Goal: Information Seeking & Learning: Learn about a topic

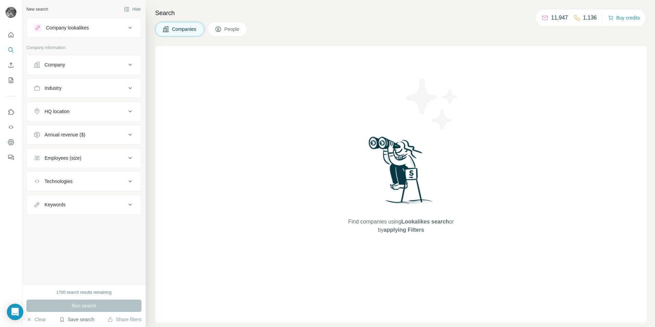
click at [75, 318] on button "Save search" at bounding box center [76, 319] width 35 height 7
click at [78, 311] on div "View my saved searches" at bounding box center [96, 307] width 72 height 14
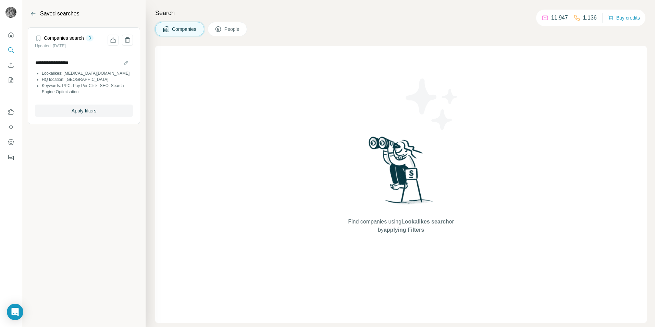
click at [65, 71] on li "Lookalikes: [MEDICAL_DATA][DOMAIN_NAME]" at bounding box center [87, 73] width 91 height 6
click at [62, 63] on input "**********" at bounding box center [84, 63] width 98 height 10
click at [56, 72] on li "Lookalikes: [MEDICAL_DATA][DOMAIN_NAME]" at bounding box center [87, 73] width 91 height 6
click at [80, 112] on span "Apply filters" at bounding box center [84, 110] width 25 height 7
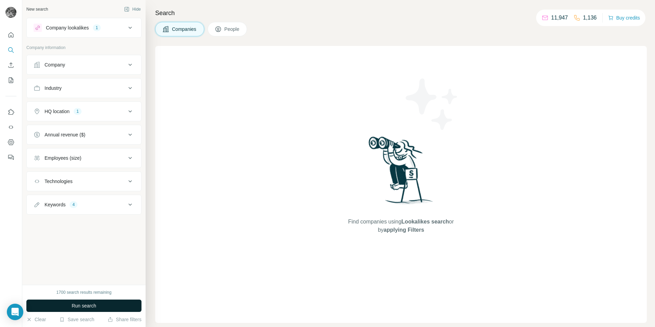
click at [88, 304] on span "Run search" at bounding box center [84, 305] width 25 height 7
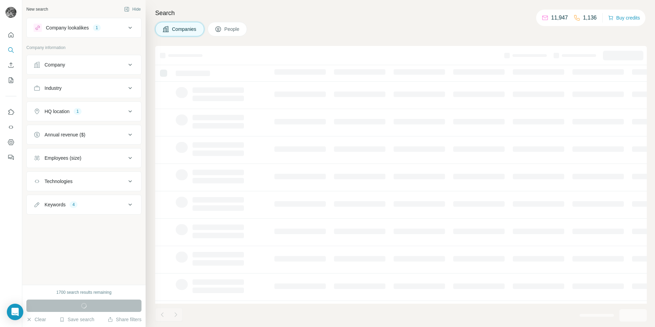
click at [117, 205] on div "Keywords 4" at bounding box center [80, 204] width 92 height 7
click at [117, 206] on div "Keywords 4" at bounding box center [80, 204] width 92 height 7
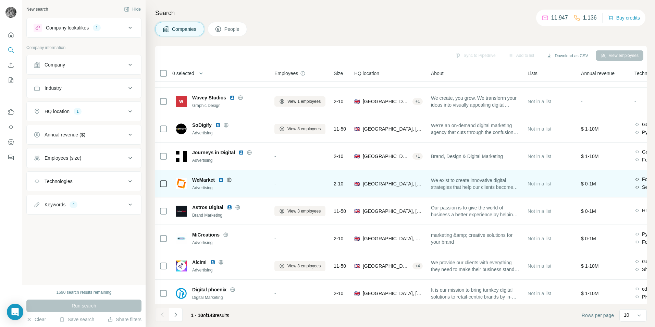
scroll to position [55, 0]
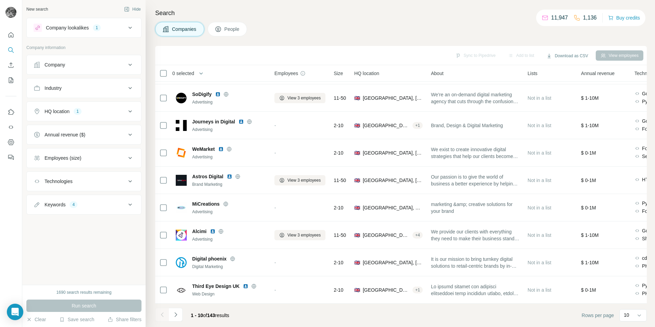
click at [83, 109] on div "HQ location 1" at bounding box center [80, 111] width 92 height 7
click at [123, 30] on div "Company lookalikes 1" at bounding box center [80, 28] width 92 height 8
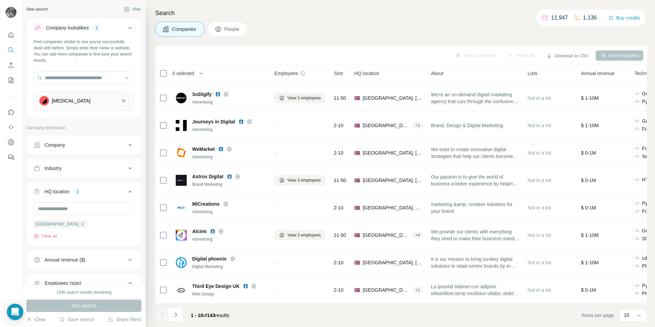
scroll to position [74, 0]
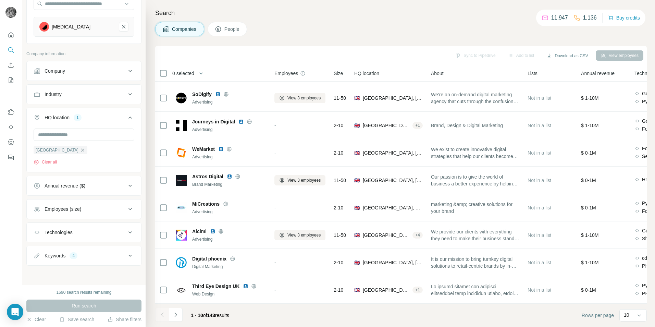
click at [97, 256] on div "Keywords 4" at bounding box center [80, 255] width 92 height 7
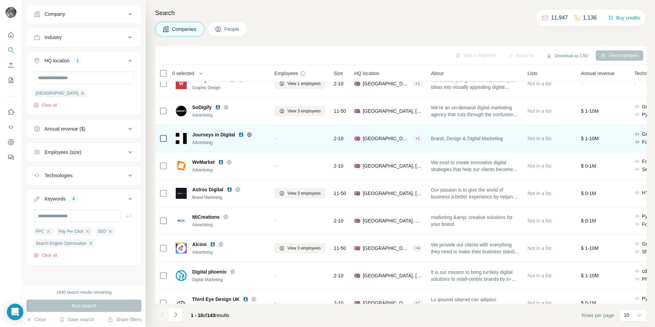
scroll to position [55, 0]
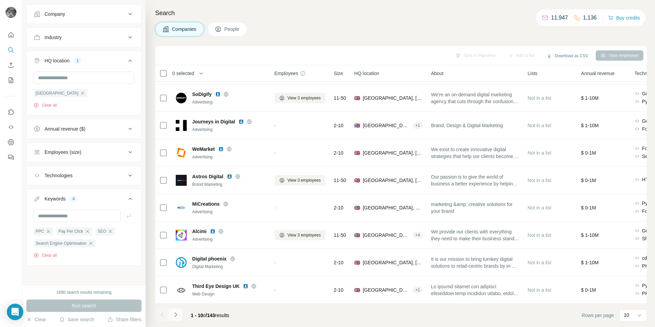
click at [173, 316] on icon "Navigate to next page" at bounding box center [175, 314] width 7 height 7
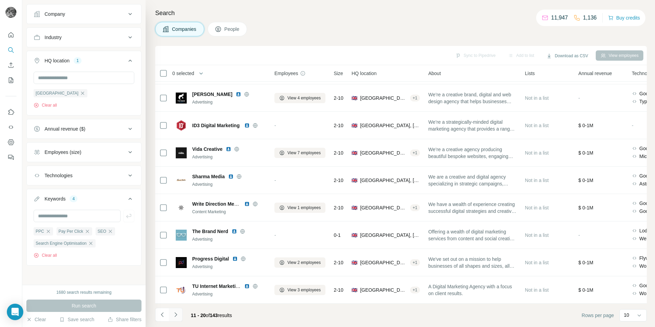
click at [172, 314] on icon "Navigate to next page" at bounding box center [175, 314] width 7 height 7
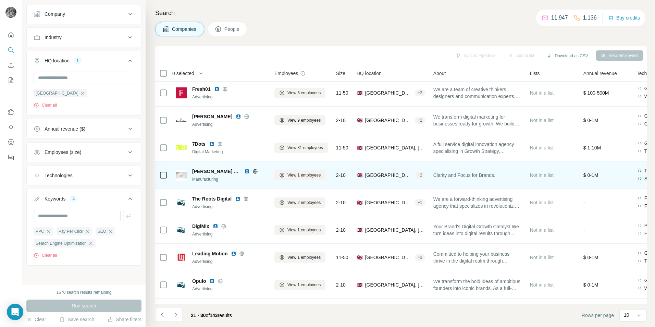
scroll to position [0, 0]
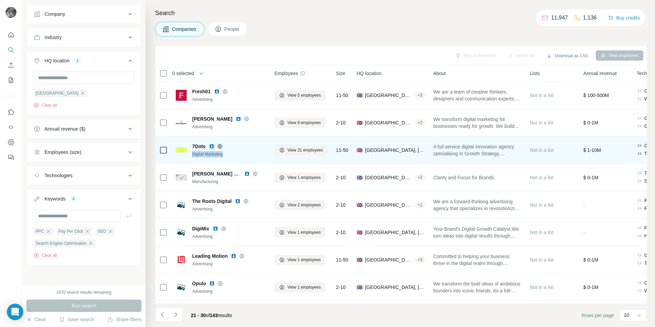
drag, startPoint x: 192, startPoint y: 154, endPoint x: 236, endPoint y: 156, distance: 43.5
click at [236, 156] on div "Digital Marketing" at bounding box center [229, 154] width 74 height 6
drag, startPoint x: 236, startPoint y: 156, endPoint x: 223, endPoint y: 155, distance: 12.7
click at [223, 155] on div "Digital Marketing" at bounding box center [229, 154] width 74 height 6
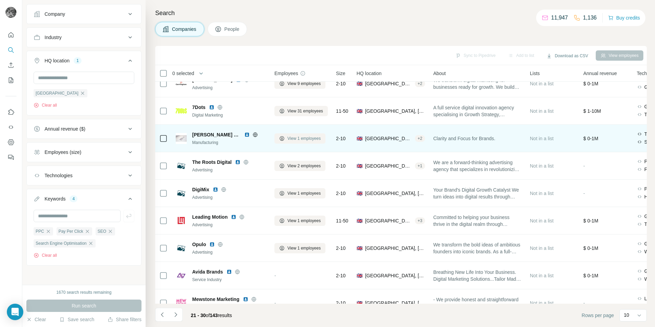
scroll to position [55, 0]
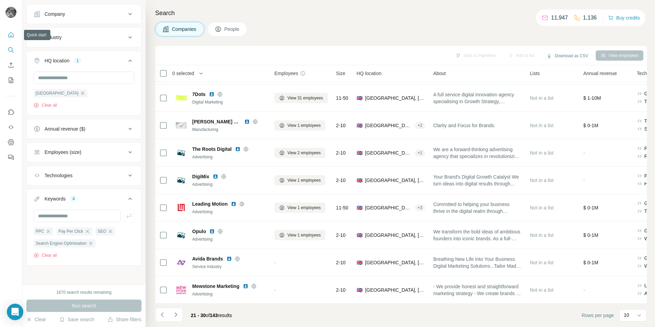
click at [13, 40] on button "Quick start" at bounding box center [10, 35] width 11 height 12
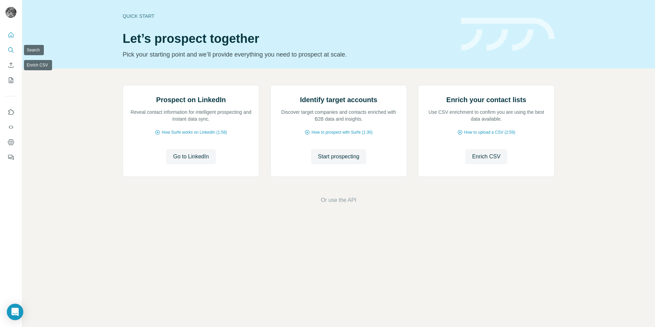
click at [12, 45] on button "Search" at bounding box center [10, 50] width 11 height 12
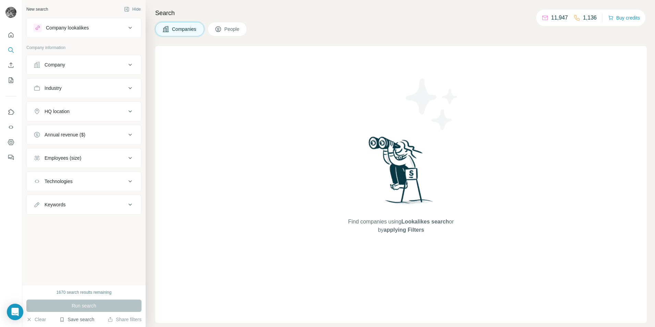
click at [72, 318] on button "Save search" at bounding box center [76, 319] width 35 height 7
click at [77, 306] on div "View my saved searches" at bounding box center [96, 307] width 72 height 14
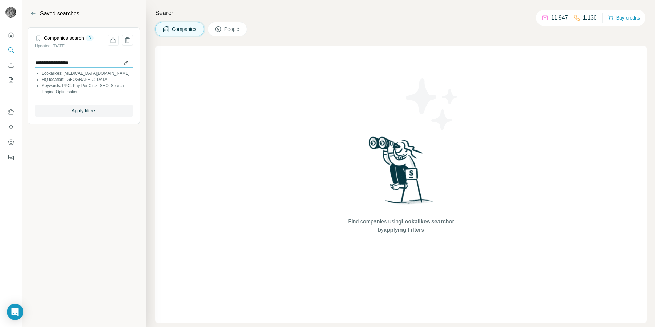
click at [63, 61] on input "**********" at bounding box center [84, 63] width 98 height 10
click at [63, 74] on li "Lookalikes: [MEDICAL_DATA][DOMAIN_NAME]" at bounding box center [87, 73] width 91 height 6
click at [71, 92] on li "Keywords: PPC, Pay Per Click, SEO, Search Engine Optimisation" at bounding box center [87, 89] width 91 height 12
click at [72, 92] on li "Keywords: PPC, Pay Per Click, SEO, Search Engine Optimisation" at bounding box center [87, 89] width 91 height 12
drag, startPoint x: 72, startPoint y: 92, endPoint x: 50, endPoint y: 62, distance: 36.6
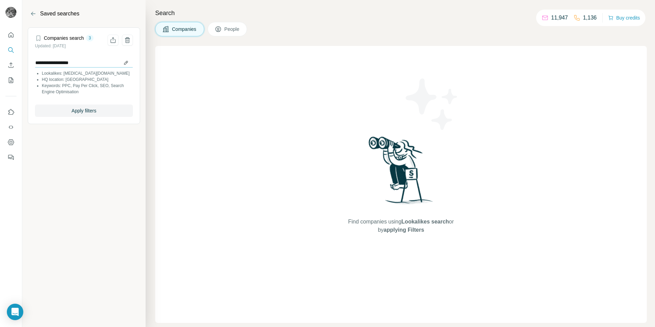
click at [55, 60] on input "**********" at bounding box center [84, 63] width 98 height 10
click at [59, 83] on li "Keywords: PPC, Pay Per Click, SEO, Search Engine Optimisation" at bounding box center [87, 89] width 91 height 12
click at [82, 111] on span "Apply filters" at bounding box center [84, 110] width 25 height 7
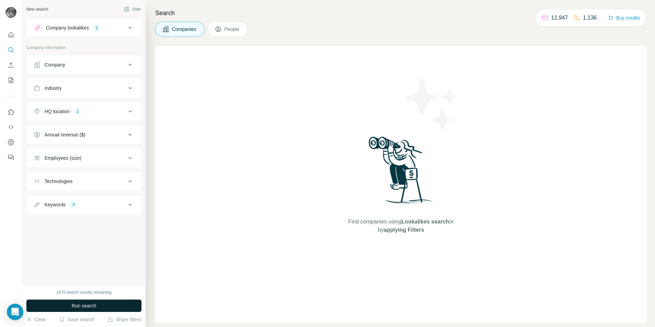
click at [87, 304] on span "Run search" at bounding box center [84, 305] width 25 height 7
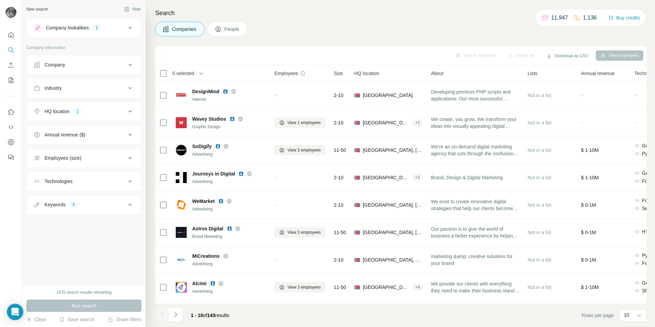
click at [221, 28] on icon at bounding box center [218, 29] width 7 height 7
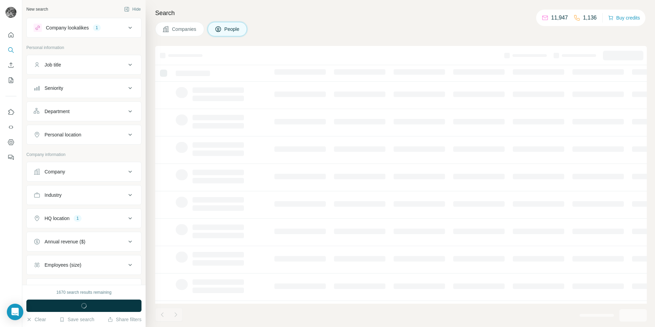
click at [126, 68] on icon at bounding box center [130, 65] width 8 height 8
click at [78, 78] on input "text" at bounding box center [77, 82] width 87 height 12
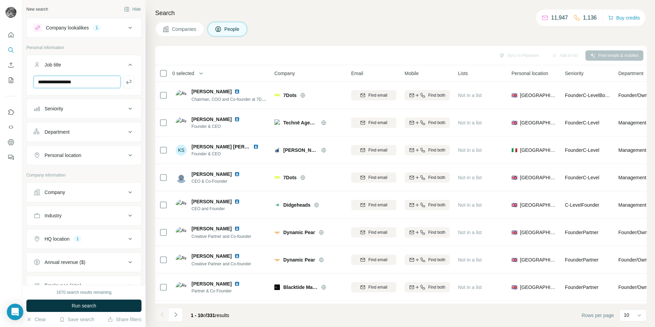
type input "**********"
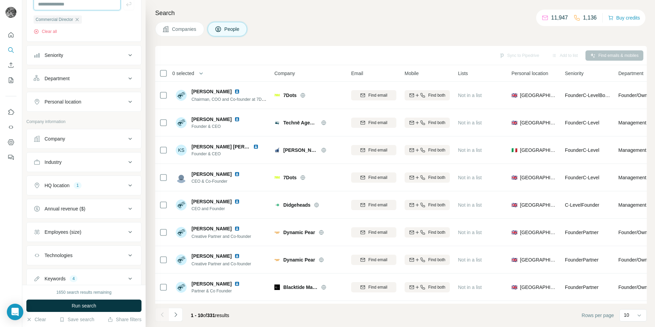
scroll to position [67, 0]
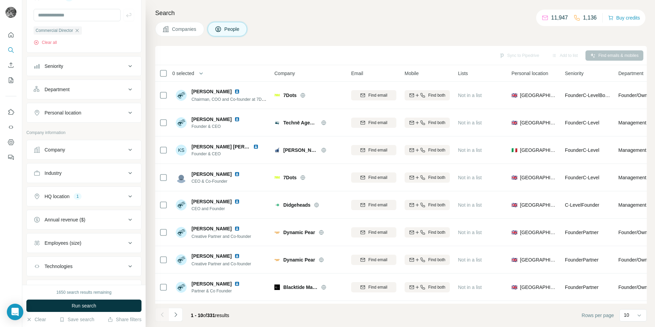
click at [95, 150] on div "Company" at bounding box center [80, 149] width 92 height 7
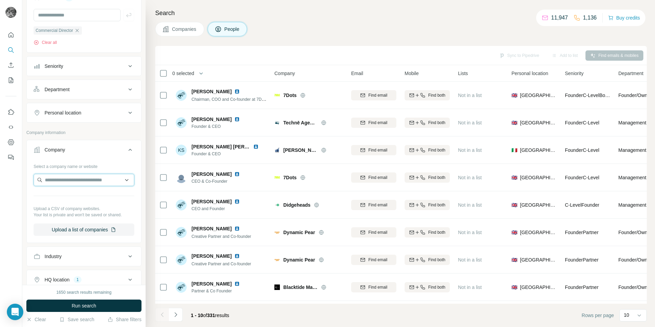
click at [124, 182] on input "text" at bounding box center [84, 180] width 101 height 12
click at [96, 178] on input "text" at bounding box center [84, 180] width 101 height 12
click at [54, 216] on p "Your list is private and won't be saved or shared." at bounding box center [84, 215] width 101 height 6
click at [126, 149] on icon at bounding box center [130, 150] width 8 height 8
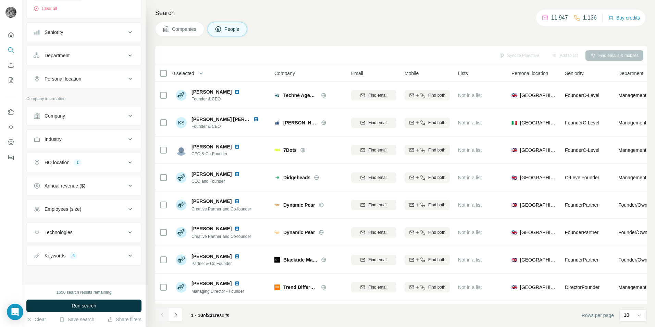
scroll to position [0, 0]
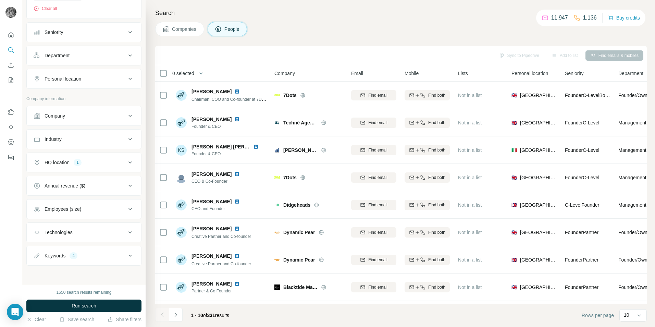
click at [176, 33] on button "Companies" at bounding box center [179, 29] width 49 height 14
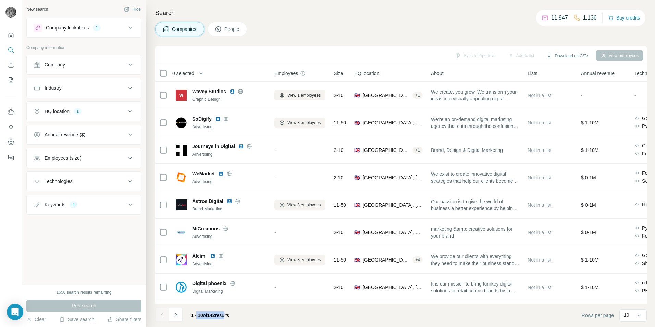
drag, startPoint x: 197, startPoint y: 314, endPoint x: 212, endPoint y: 318, distance: 15.8
click at [200, 316] on span "1 - 10 of 142 results" at bounding box center [210, 314] width 38 height 5
drag, startPoint x: 212, startPoint y: 318, endPoint x: 248, endPoint y: 319, distance: 35.6
click at [248, 320] on footer "1 - 10 of 142 results Rows per page 10" at bounding box center [400, 314] width 491 height 23
click at [69, 133] on div "Annual revenue ($)" at bounding box center [65, 134] width 41 height 7
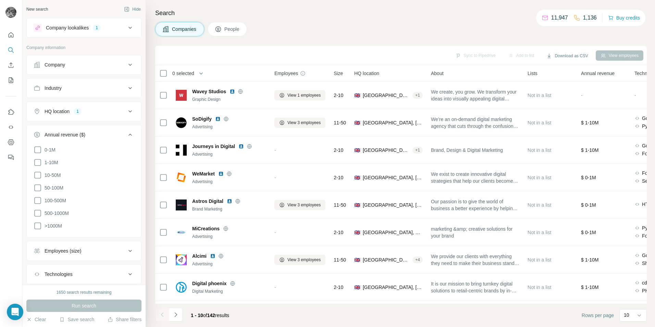
click at [69, 132] on div "Annual revenue ($)" at bounding box center [65, 134] width 41 height 7
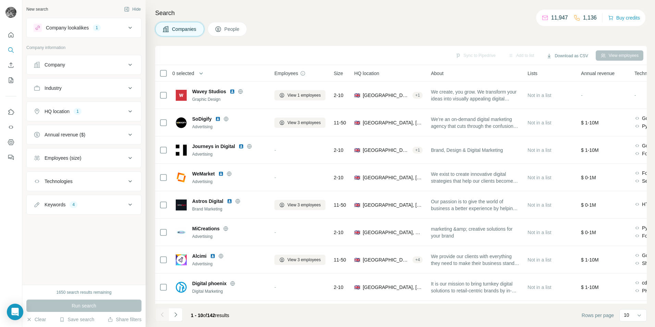
click at [75, 115] on button "HQ location 1" at bounding box center [84, 111] width 114 height 16
click at [75, 115] on button "HQ location 1" at bounding box center [84, 112] width 114 height 19
click at [73, 156] on div "Employees (size)" at bounding box center [63, 157] width 37 height 7
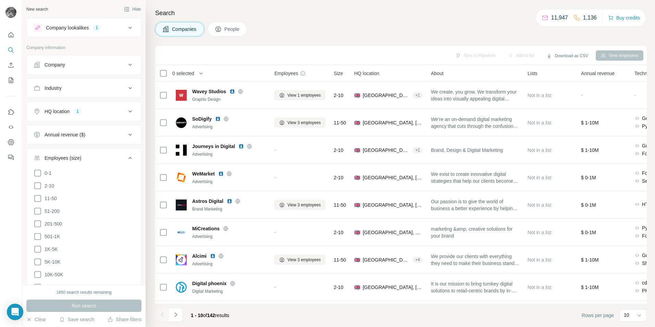
click at [72, 136] on div "Annual revenue ($)" at bounding box center [65, 134] width 41 height 7
click at [66, 85] on div "Industry" at bounding box center [80, 88] width 92 height 7
click at [62, 64] on div "Company" at bounding box center [55, 64] width 21 height 7
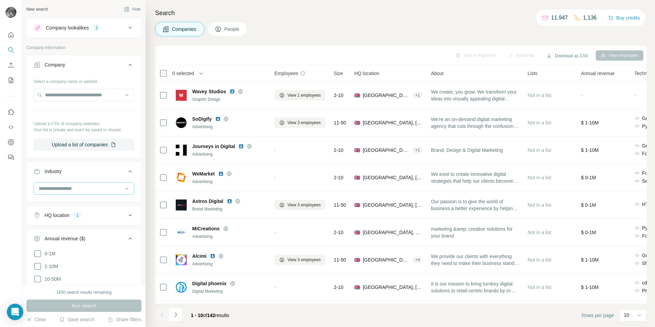
click at [62, 190] on input at bounding box center [80, 189] width 85 height 8
click at [63, 223] on p "Advertising" at bounding box center [51, 221] width 24 height 7
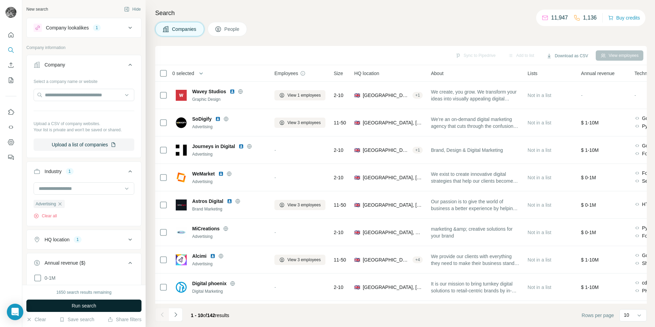
click at [81, 306] on span "Run search" at bounding box center [84, 305] width 25 height 7
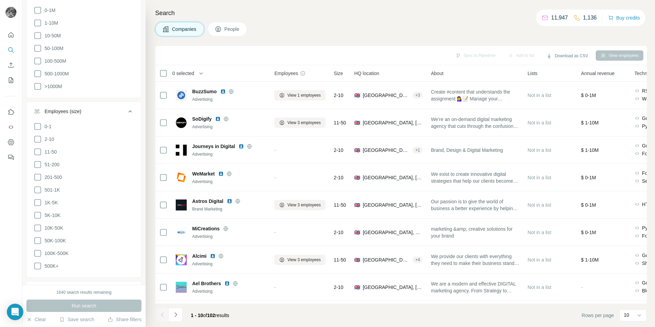
scroll to position [320, 0]
click at [89, 235] on div "Technologies" at bounding box center [80, 238] width 92 height 7
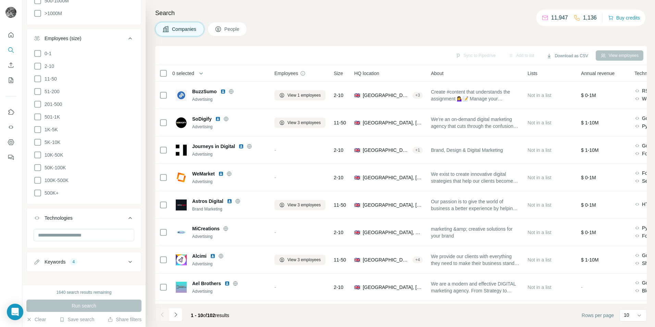
click at [91, 253] on button "Keywords 4" at bounding box center [84, 261] width 114 height 16
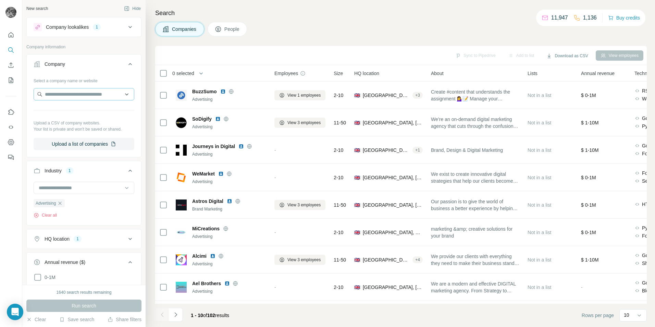
scroll to position [0, 0]
click at [96, 59] on button "Company" at bounding box center [84, 65] width 114 height 19
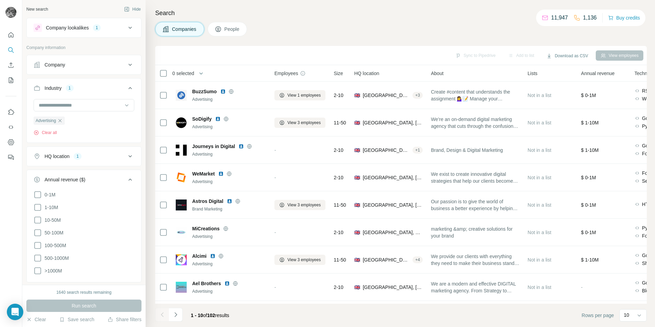
click at [115, 29] on div "Company lookalikes 1" at bounding box center [80, 28] width 92 height 8
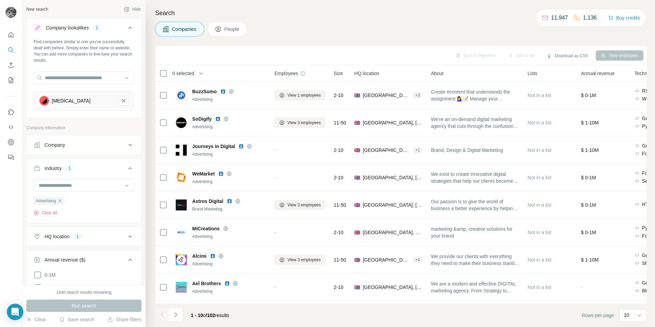
click at [95, 29] on div "1" at bounding box center [97, 28] width 8 height 6
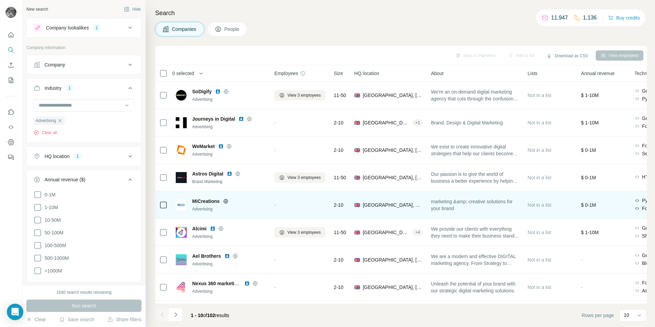
scroll to position [55, 0]
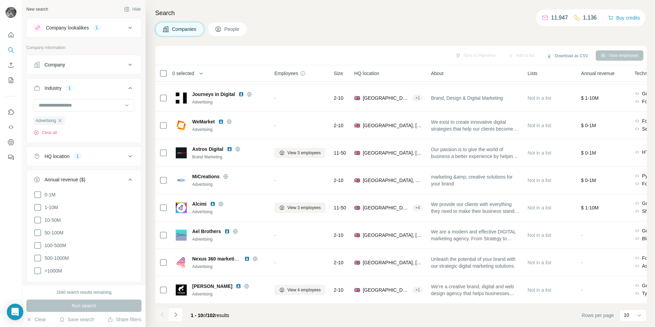
click at [100, 153] on div "HQ location 1" at bounding box center [80, 156] width 92 height 7
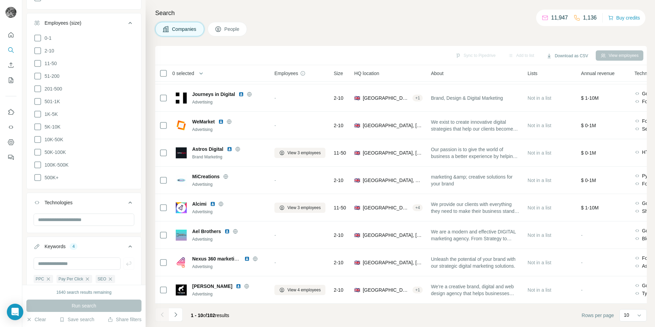
scroll to position [360, 0]
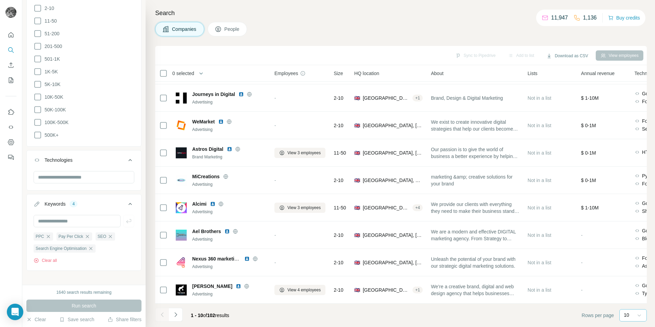
click at [635, 316] on icon at bounding box center [638, 315] width 7 height 7
click at [595, 314] on span "Rows per page" at bounding box center [597, 315] width 32 height 7
click at [616, 57] on div "View employees" at bounding box center [619, 55] width 48 height 10
click at [615, 57] on div "View employees" at bounding box center [619, 55] width 48 height 10
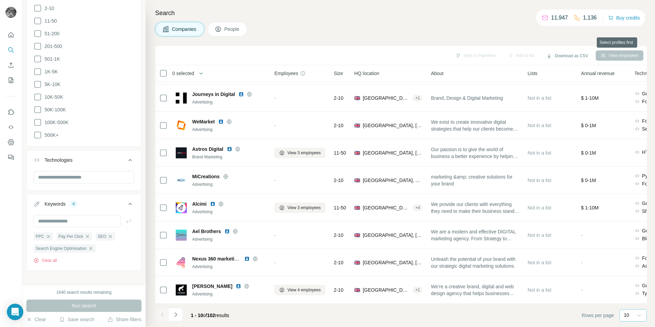
click at [614, 57] on div "View employees" at bounding box center [619, 55] width 48 height 10
click at [614, 56] on div "View employees" at bounding box center [619, 55] width 48 height 10
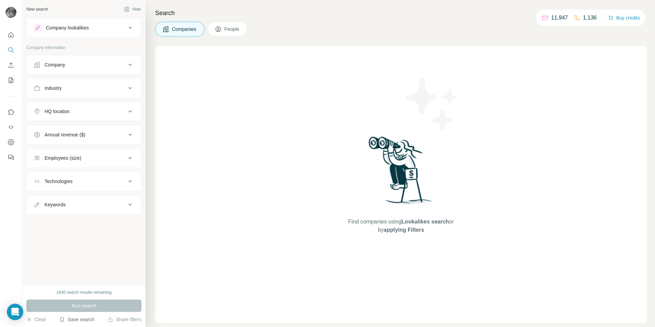
click at [84, 321] on button "Save search" at bounding box center [76, 319] width 35 height 7
click at [86, 307] on div "View my saved searches" at bounding box center [96, 307] width 72 height 14
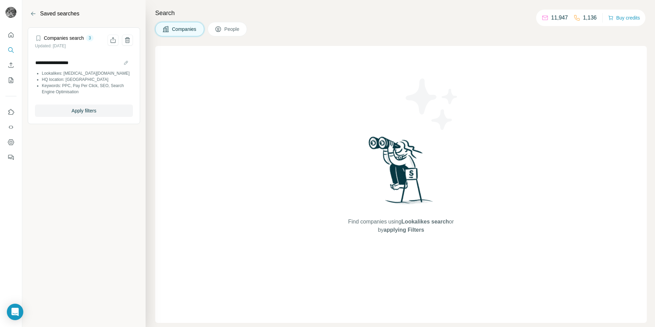
click at [67, 81] on li "HQ location: [GEOGRAPHIC_DATA]" at bounding box center [87, 79] width 91 height 6
click at [61, 66] on input "**********" at bounding box center [84, 63] width 98 height 10
click at [60, 80] on li "HQ location: [GEOGRAPHIC_DATA]" at bounding box center [87, 79] width 91 height 6
click at [92, 111] on span "Apply filters" at bounding box center [84, 110] width 25 height 7
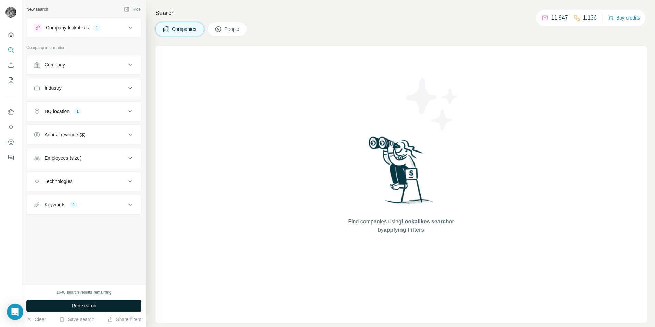
click at [87, 302] on span "Run search" at bounding box center [84, 305] width 25 height 7
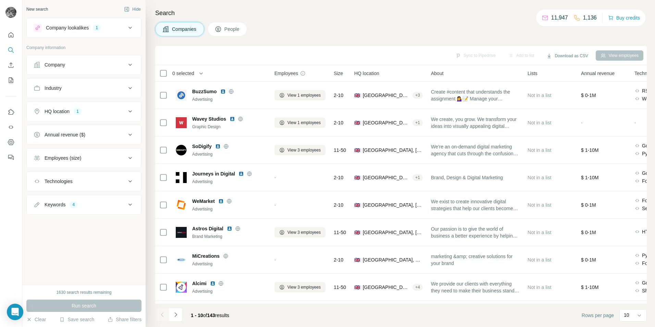
click at [123, 205] on div "Keywords 4" at bounding box center [80, 204] width 92 height 7
click at [107, 237] on div "SEO" at bounding box center [106, 237] width 20 height 8
click at [93, 248] on icon "button" at bounding box center [90, 248] width 5 height 5
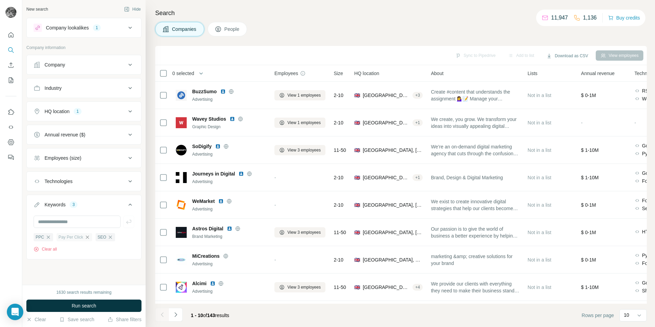
drag, startPoint x: 90, startPoint y: 239, endPoint x: 87, endPoint y: 236, distance: 4.1
click at [87, 236] on icon "button" at bounding box center [87, 236] width 5 height 5
click at [70, 237] on icon "button" at bounding box center [70, 236] width 5 height 5
click at [48, 237] on icon "button" at bounding box center [48, 236] width 5 height 5
click at [81, 113] on div "1" at bounding box center [78, 111] width 8 height 6
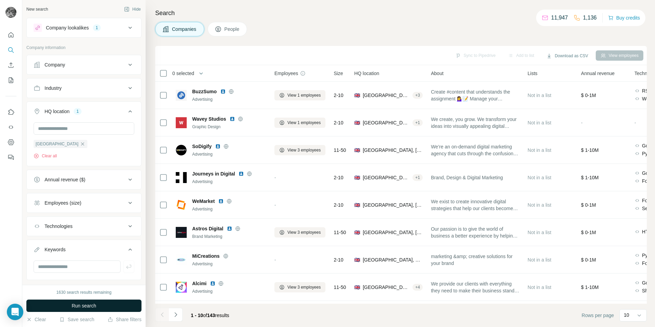
click at [96, 305] on span "Run search" at bounding box center [84, 305] width 25 height 7
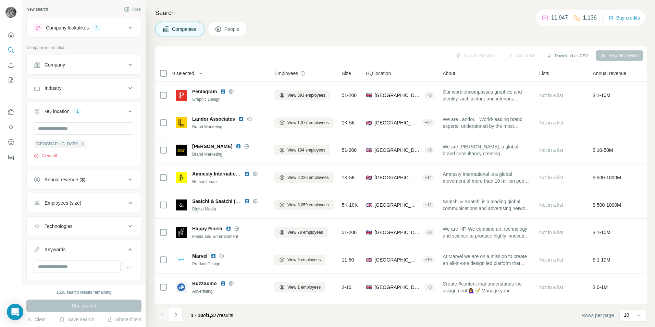
click at [128, 178] on icon at bounding box center [130, 179] width 8 height 8
drag, startPoint x: 39, startPoint y: 193, endPoint x: 39, endPoint y: 208, distance: 14.7
click at [39, 193] on icon at bounding box center [38, 194] width 8 height 8
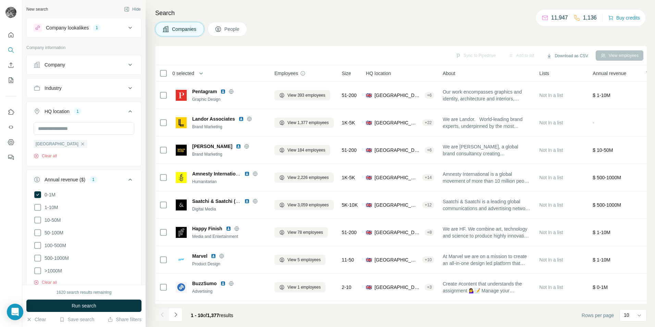
click at [39, 210] on icon at bounding box center [38, 207] width 8 height 8
click at [77, 309] on button "Run search" at bounding box center [83, 305] width 115 height 12
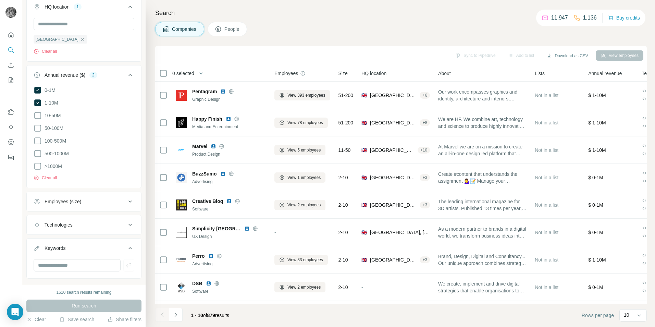
scroll to position [115, 0]
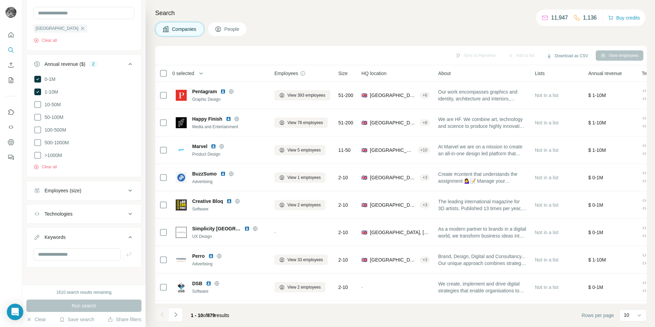
click at [77, 235] on div "Keywords" at bounding box center [80, 237] width 92 height 7
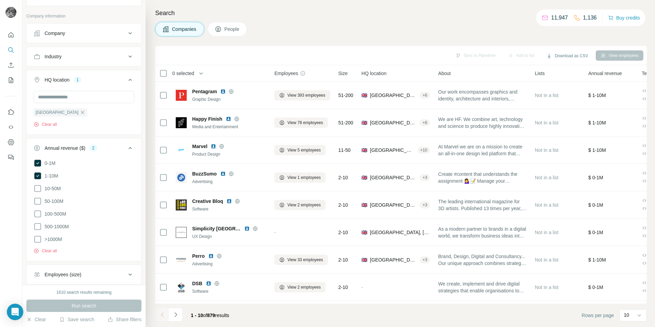
scroll to position [26, 0]
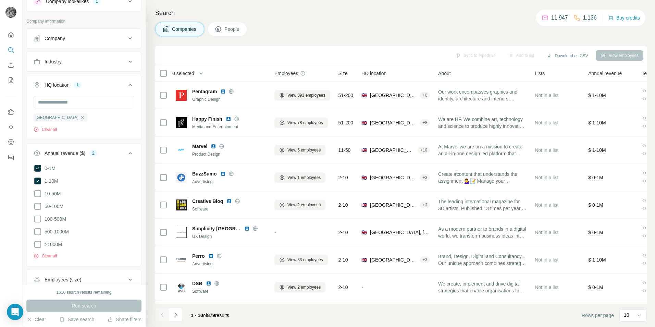
click at [119, 152] on div "Annual revenue ($) 2" at bounding box center [80, 153] width 92 height 7
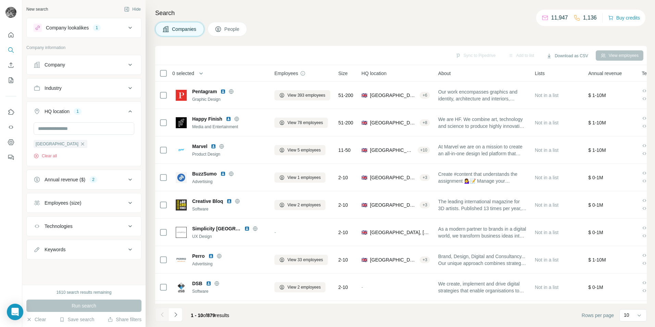
scroll to position [0, 0]
click at [112, 111] on div "HQ location 1" at bounding box center [80, 111] width 92 height 7
click at [68, 70] on button "Company" at bounding box center [84, 64] width 114 height 16
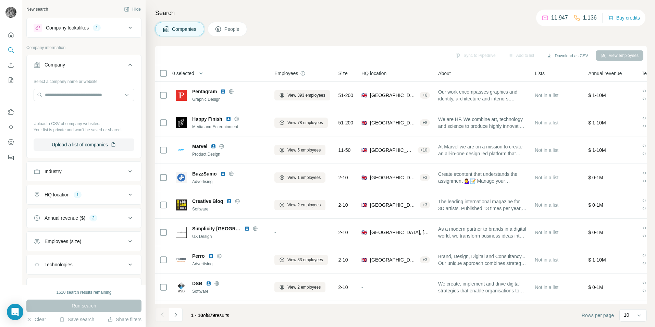
click at [68, 69] on button "Company" at bounding box center [84, 65] width 114 height 19
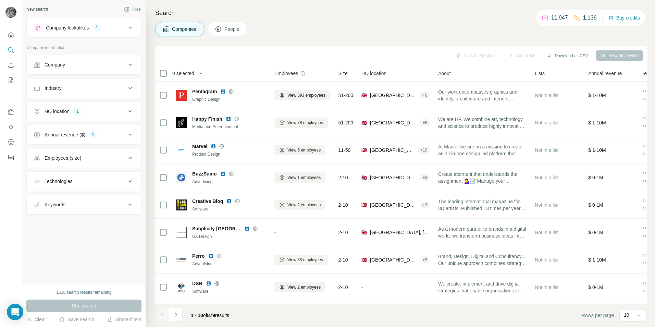
click at [91, 33] on button "Company lookalikes 1" at bounding box center [84, 28] width 114 height 16
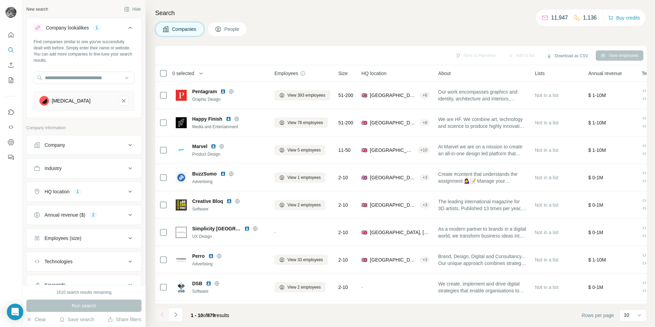
click at [62, 168] on div "Industry" at bounding box center [53, 168] width 17 height 7
click at [62, 182] on input at bounding box center [80, 185] width 85 height 8
type input "**********"
click at [51, 199] on p "Advertising" at bounding box center [51, 200] width 24 height 7
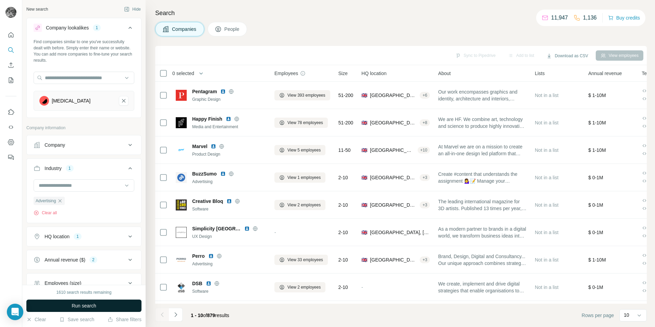
click at [74, 305] on span "Run search" at bounding box center [84, 305] width 25 height 7
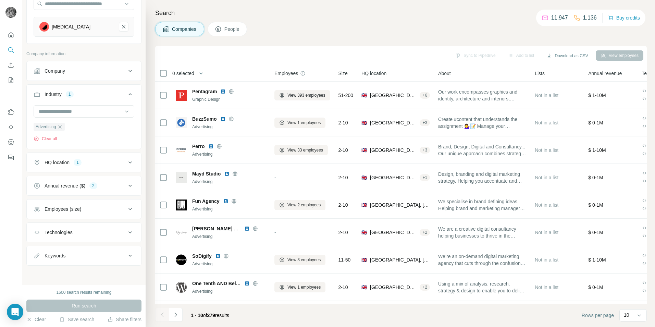
click at [75, 254] on div "Keywords" at bounding box center [80, 255] width 92 height 7
click at [66, 275] on input "text" at bounding box center [77, 272] width 87 height 12
type input "***"
type input "*"
type input "***"
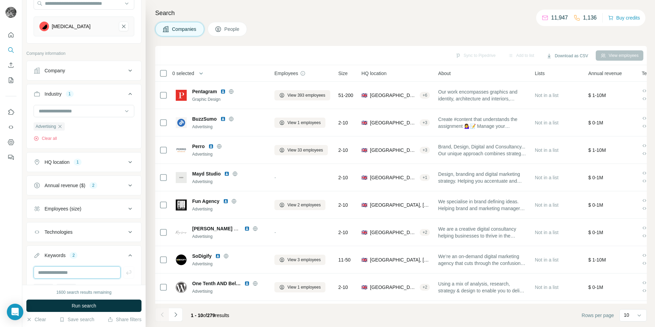
type input "*"
type input "**********"
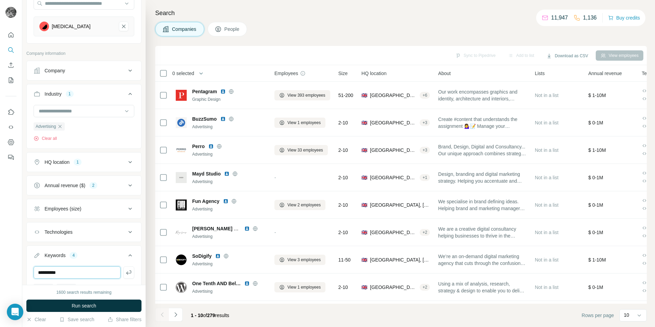
type input "**********"
type input "*"
type input "**********"
click at [76, 307] on span "Run search" at bounding box center [84, 305] width 25 height 7
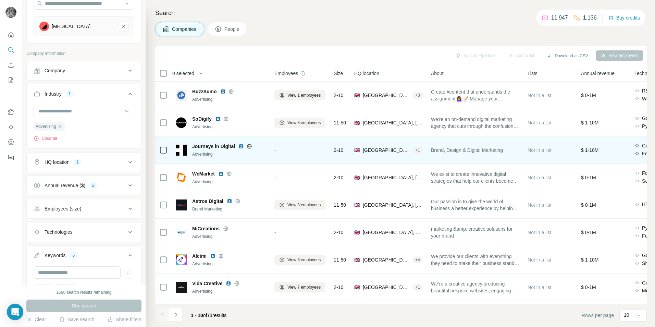
click at [241, 147] on img at bounding box center [240, 145] width 5 height 5
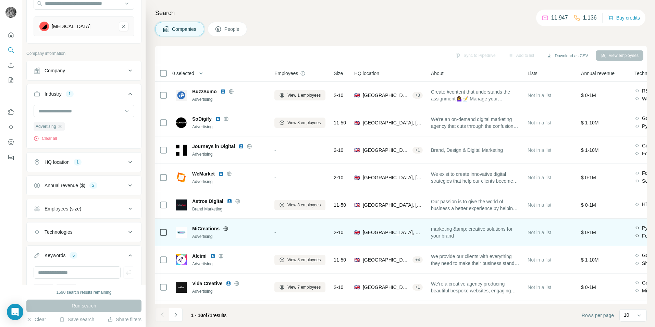
scroll to position [55, 0]
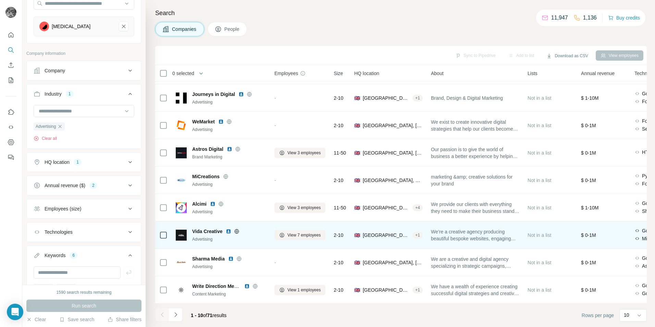
click at [230, 229] on img at bounding box center [228, 230] width 5 height 5
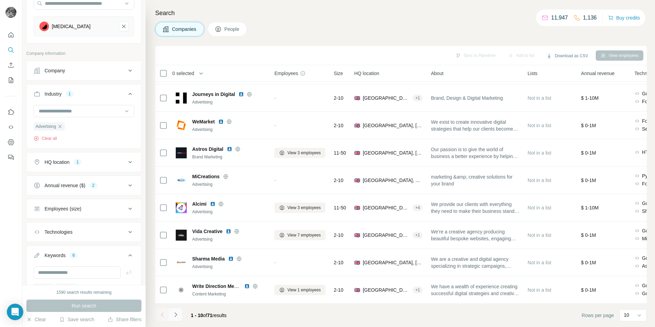
click at [174, 316] on icon "Navigate to next page" at bounding box center [175, 314] width 7 height 7
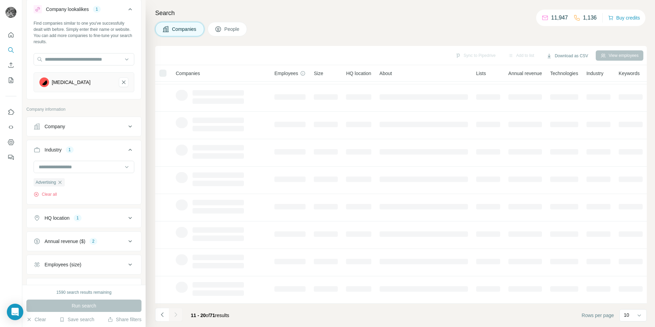
scroll to position [0, 0]
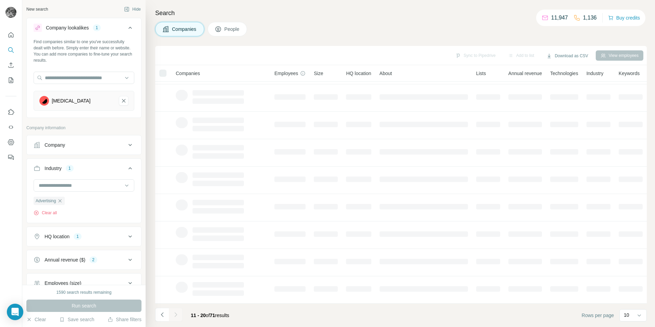
click at [116, 31] on div "Company lookalikes 1" at bounding box center [80, 28] width 92 height 8
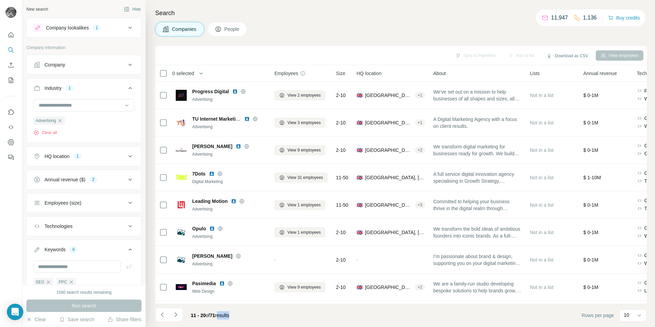
drag, startPoint x: 220, startPoint y: 315, endPoint x: 237, endPoint y: 323, distance: 18.2
click at [237, 323] on footer "11 - 20 of 71 results Rows per page 10" at bounding box center [400, 314] width 491 height 23
click at [235, 319] on div "11 - 20 of 71 results" at bounding box center [209, 314] width 49 height 15
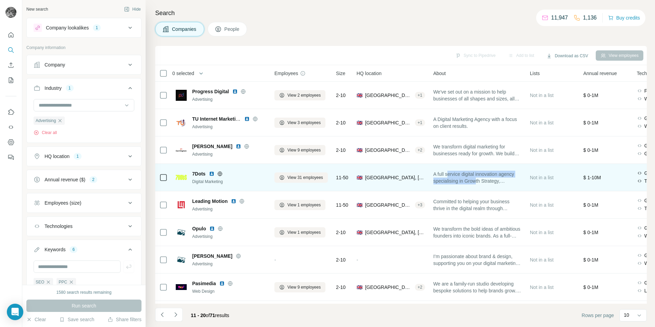
drag, startPoint x: 479, startPoint y: 181, endPoint x: 451, endPoint y: 176, distance: 28.3
click at [451, 176] on span "A full service digital innovation agency specialising in Growth Strategy, Exper…" at bounding box center [477, 178] width 88 height 14
drag, startPoint x: 456, startPoint y: 179, endPoint x: 484, endPoint y: 180, distance: 28.1
click at [484, 180] on span "A full service digital innovation agency specialising in Growth Strategy, Exper…" at bounding box center [477, 178] width 88 height 14
click at [212, 173] on img at bounding box center [211, 173] width 5 height 5
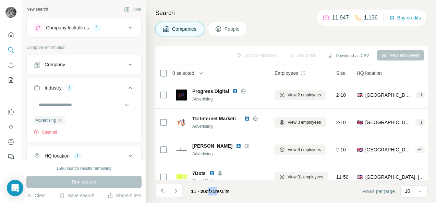
drag, startPoint x: 222, startPoint y: 190, endPoint x: 210, endPoint y: 192, distance: 12.1
click at [210, 192] on span "11 - 20 of 71 results" at bounding box center [210, 191] width 38 height 5
drag, startPoint x: 210, startPoint y: 192, endPoint x: 238, endPoint y: 192, distance: 28.8
click at [235, 192] on div "11 - 20 of 71 results" at bounding box center [209, 191] width 49 height 15
